Goal: Information Seeking & Learning: Learn about a topic

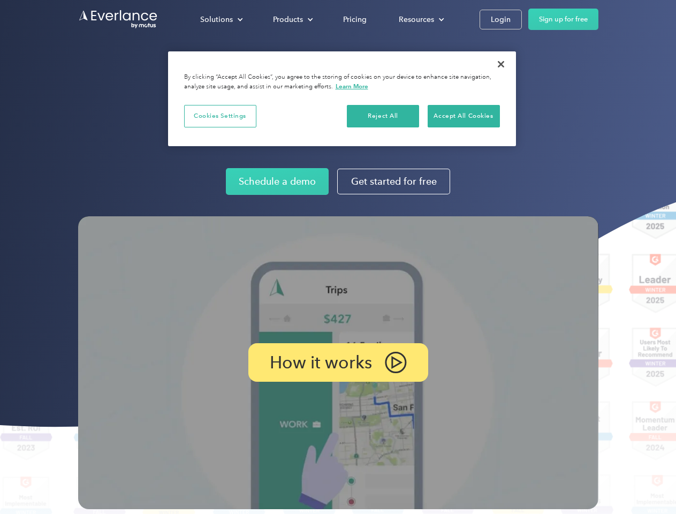
click at [338, 257] on img at bounding box center [338, 362] width 521 height 293
click at [221, 19] on div "Solutions" at bounding box center [216, 19] width 33 height 13
click at [292, 19] on div "Products" at bounding box center [288, 19] width 30 height 13
click at [420, 19] on div "Resources" at bounding box center [416, 19] width 35 height 13
click at [338, 363] on p "How it works" at bounding box center [321, 362] width 102 height 13
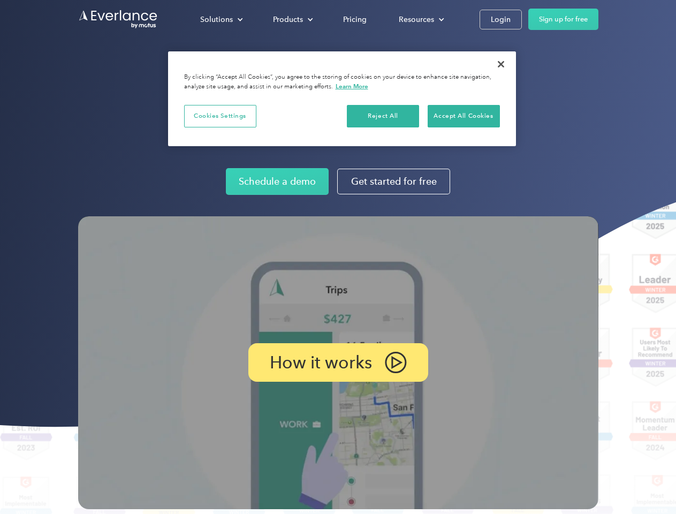
click at [220, 116] on button "Cookies Settings" at bounding box center [220, 116] width 72 height 22
click at [0, 0] on div "When you visit any website, it may store or retrieve information on your browse…" at bounding box center [0, 0] width 0 height 0
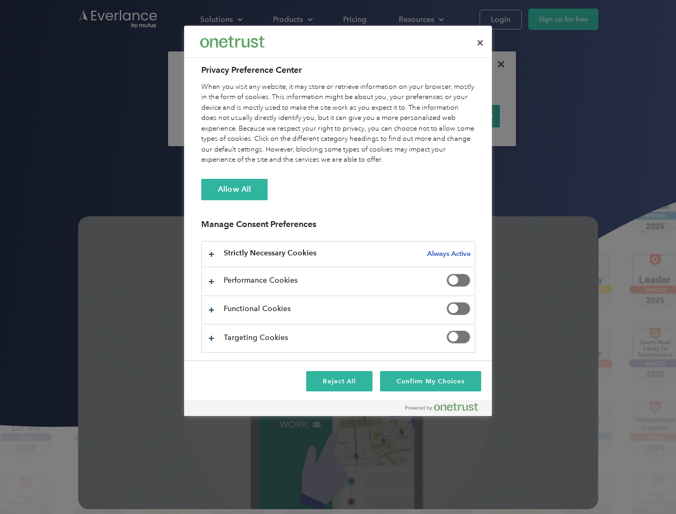
click at [464, 116] on div "When you visit any website, it may store or retrieve information on your browse…" at bounding box center [338, 124] width 274 height 84
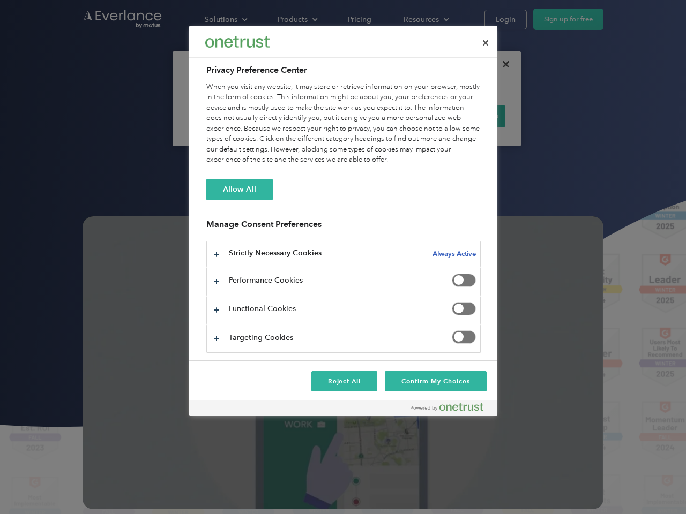
click at [501, 64] on div at bounding box center [343, 257] width 686 height 514
